Goal: Browse casually

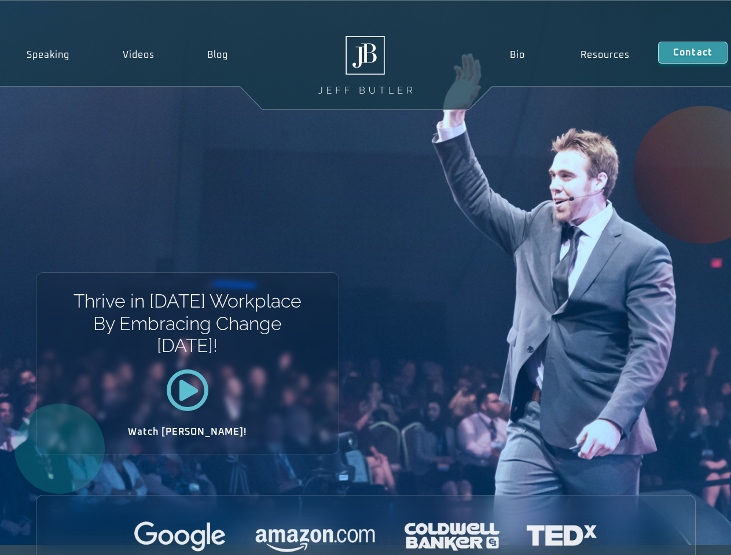
click at [365, 278] on div "Thrive in [DATE] Workplace By Embracing Change [DATE]! Watch [PERSON_NAME]!" at bounding box center [365, 273] width 731 height 544
